Goal: Navigation & Orientation: Find specific page/section

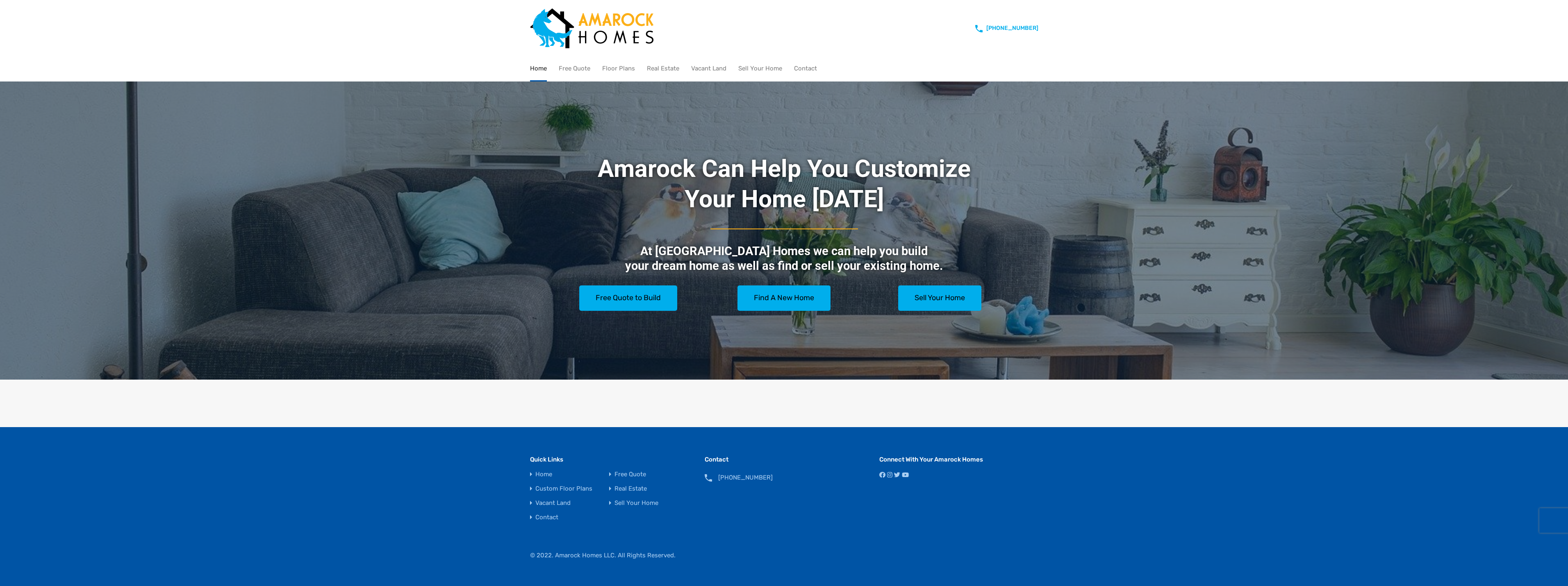
click at [530, 486] on li "Custom Floor Plans" at bounding box center [570, 488] width 79 height 6
click at [538, 486] on link "Custom Floor Plans" at bounding box center [564, 488] width 57 height 6
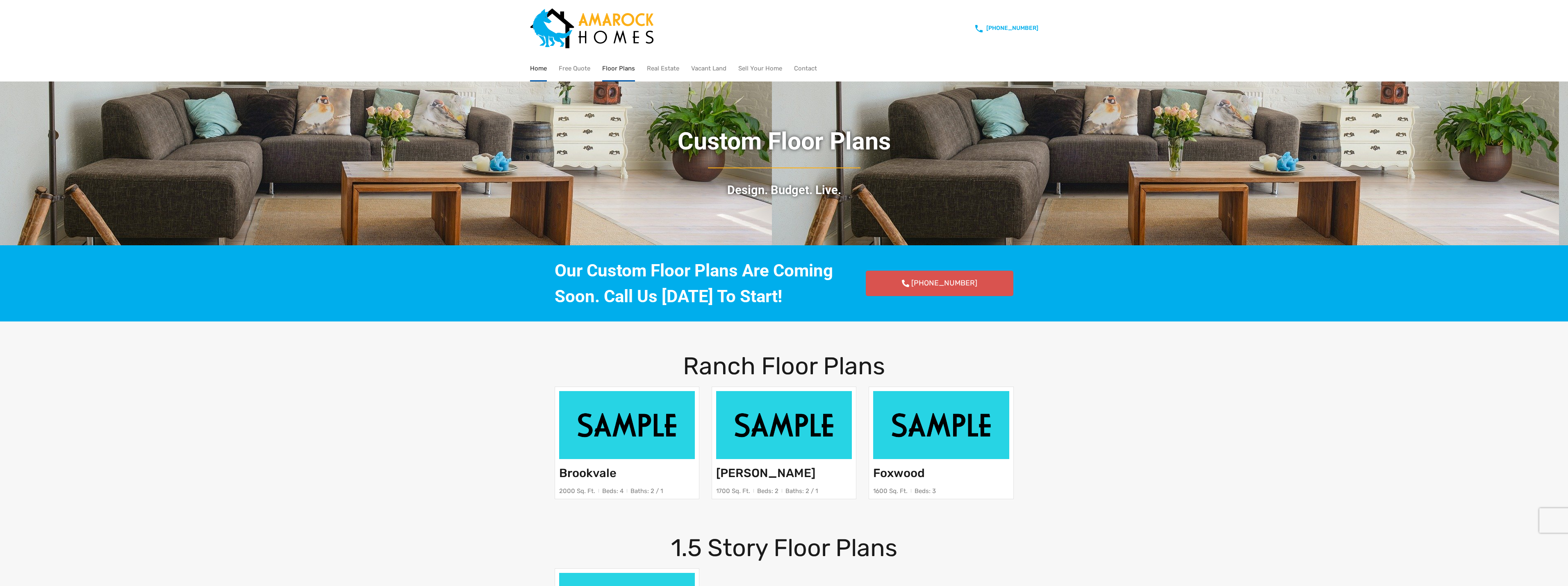
click at [542, 66] on link "Home" at bounding box center [539, 68] width 17 height 24
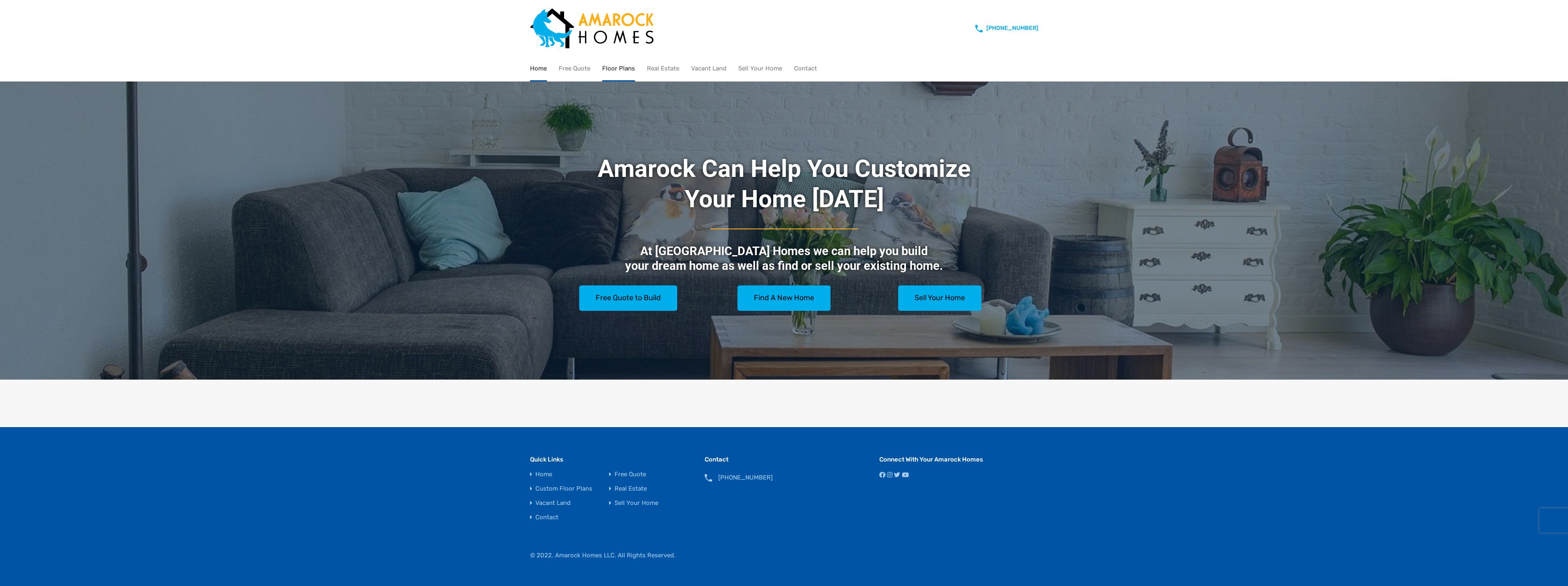
click at [620, 66] on link "Floor Plans" at bounding box center [618, 68] width 33 height 24
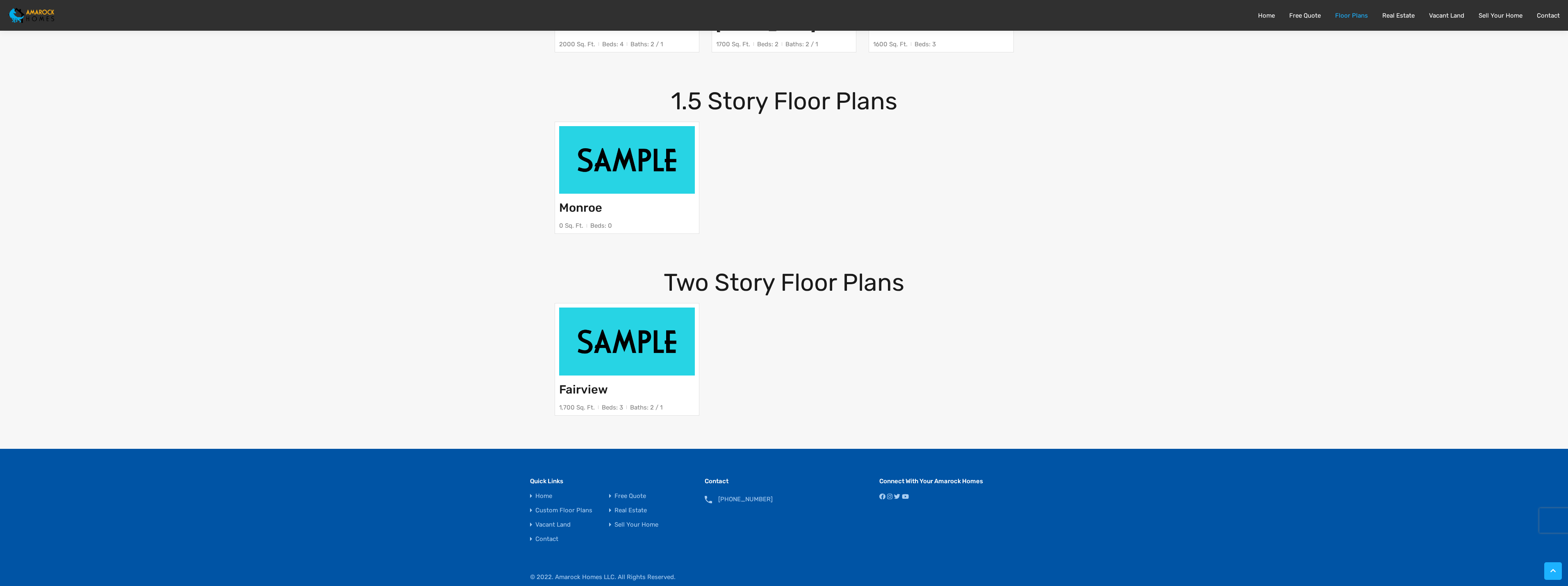
scroll to position [468, 0]
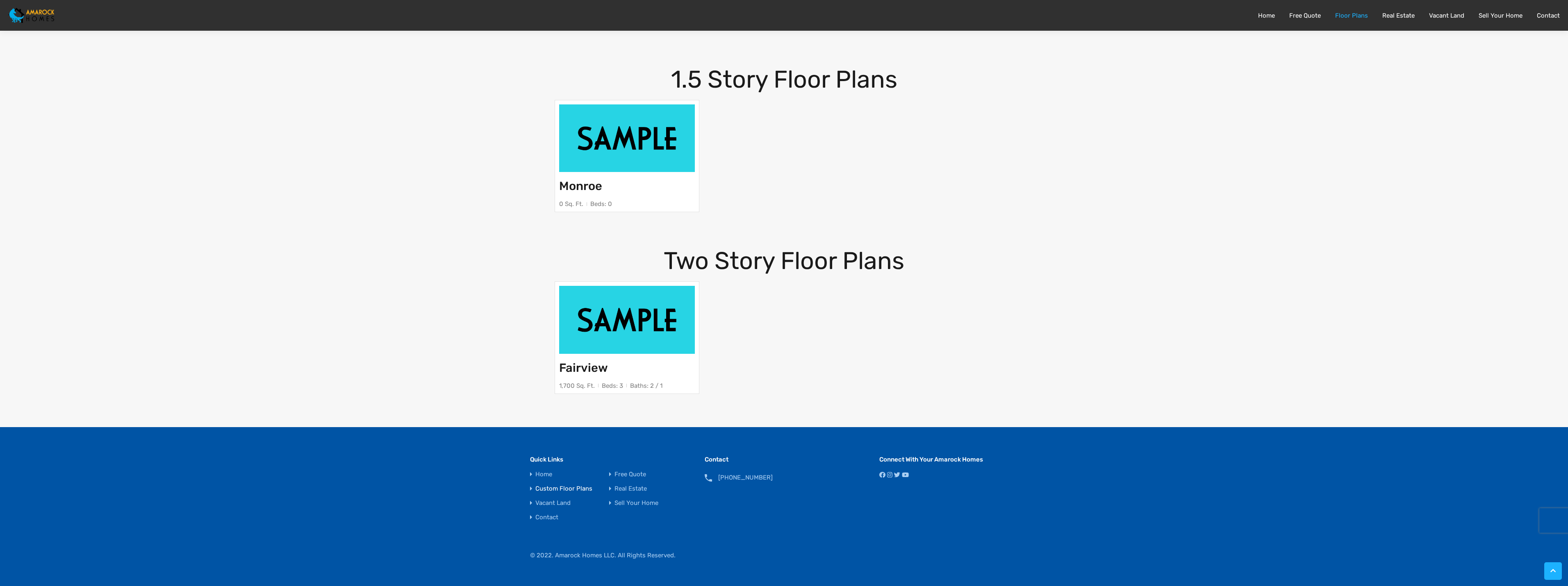
click at [539, 488] on link "Custom Floor Plans" at bounding box center [564, 488] width 57 height 6
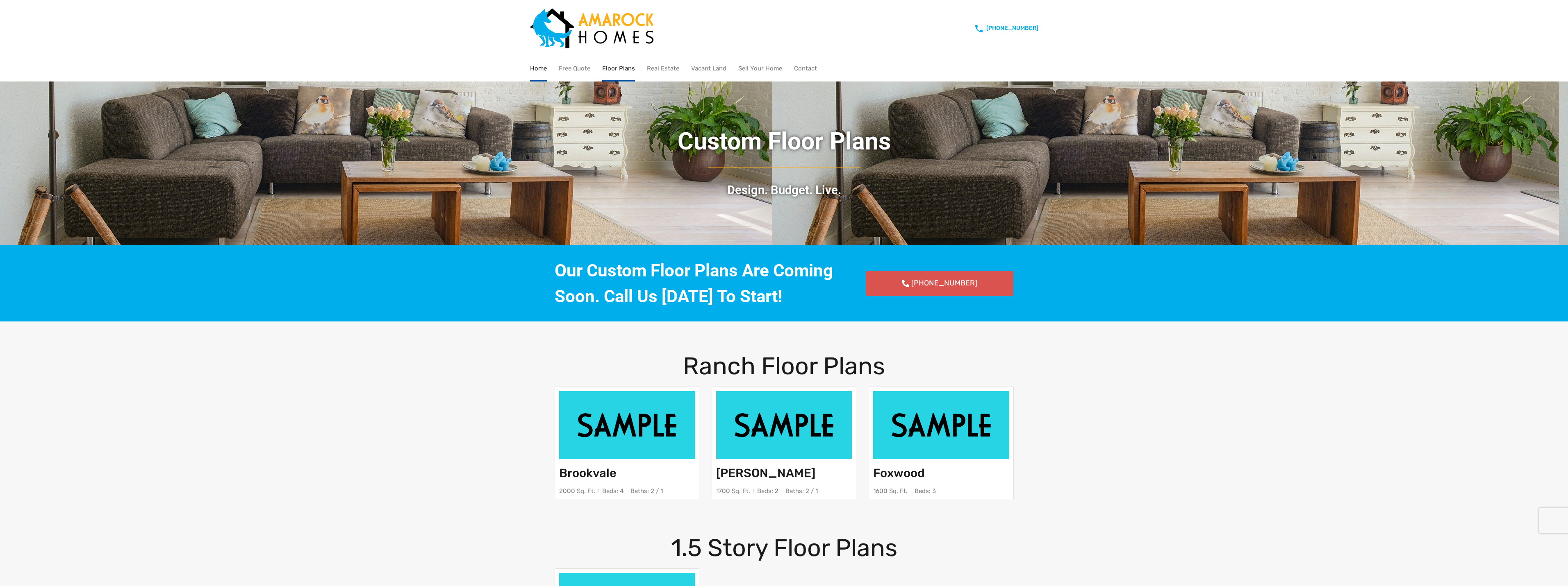
click at [540, 66] on link "Home" at bounding box center [539, 68] width 17 height 24
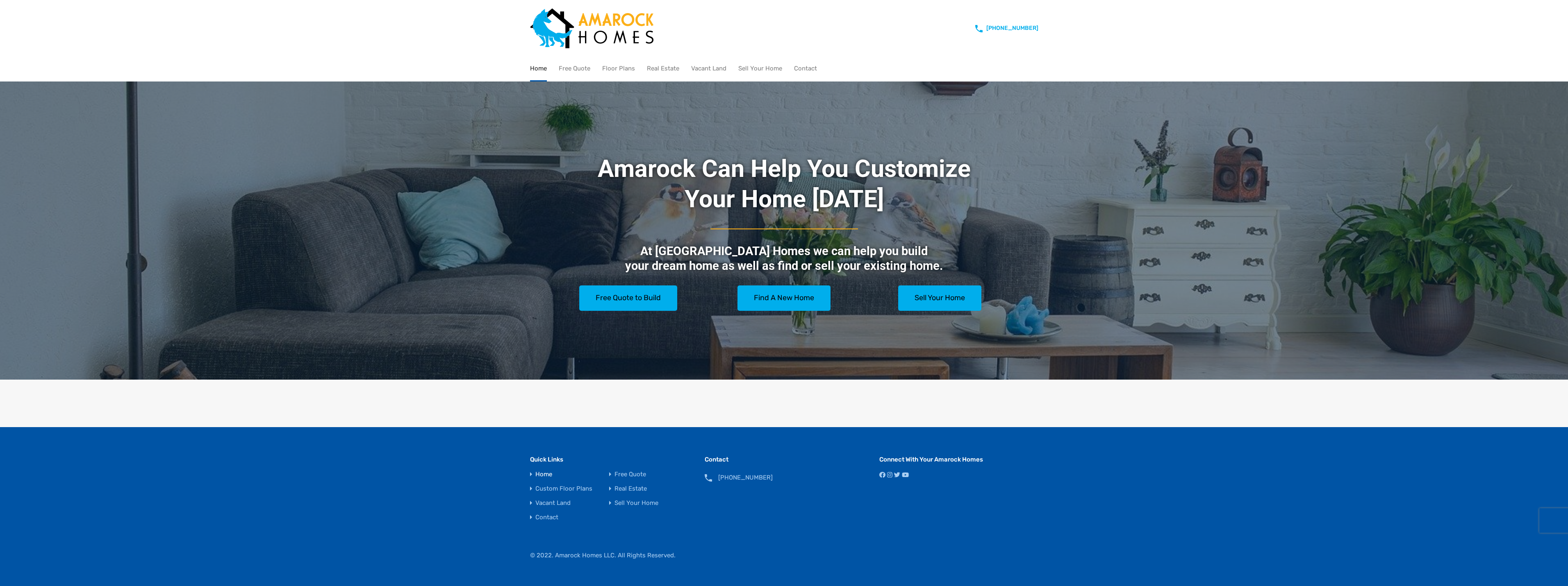
click at [546, 474] on link "Home" at bounding box center [543, 475] width 17 height 6
